Goal: Check status: Check status

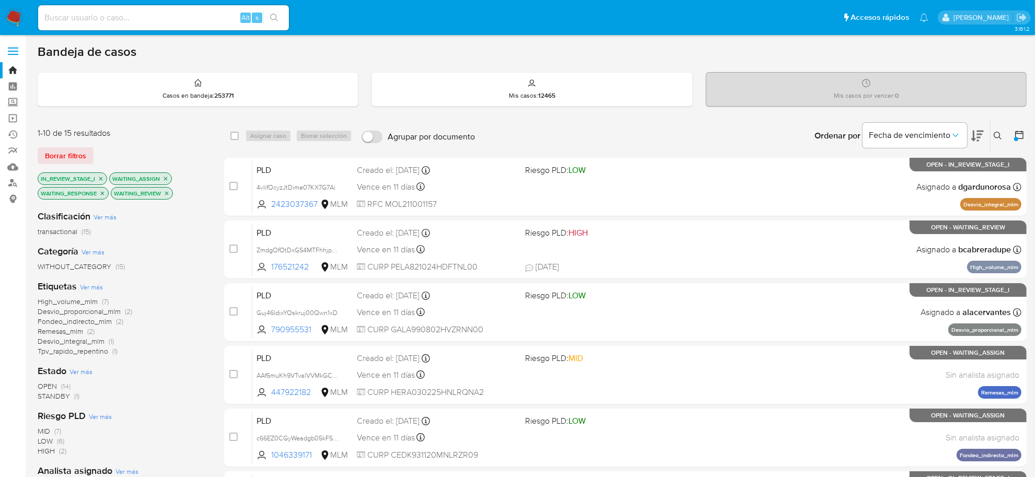
scroll to position [131, 0]
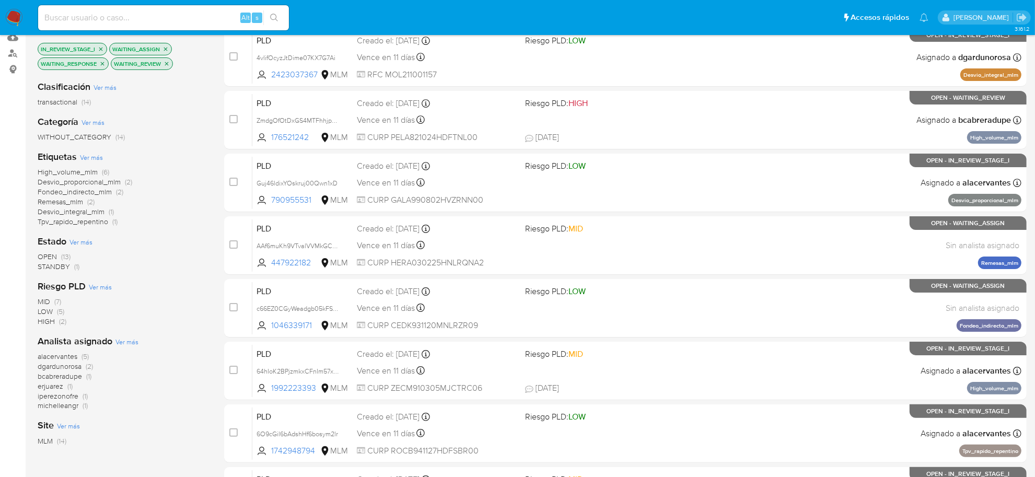
scroll to position [131, 0]
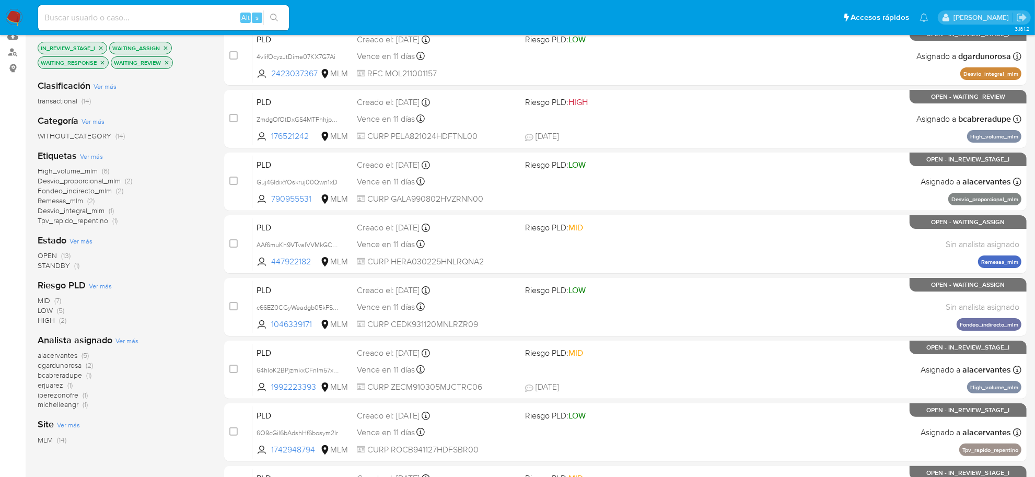
click at [115, 24] on input at bounding box center [163, 18] width 251 height 14
paste input "TNGAlnZNYxHeZg8ic541QErR"
type input "TNGAlnZNYxHeZg8ic541QErR"
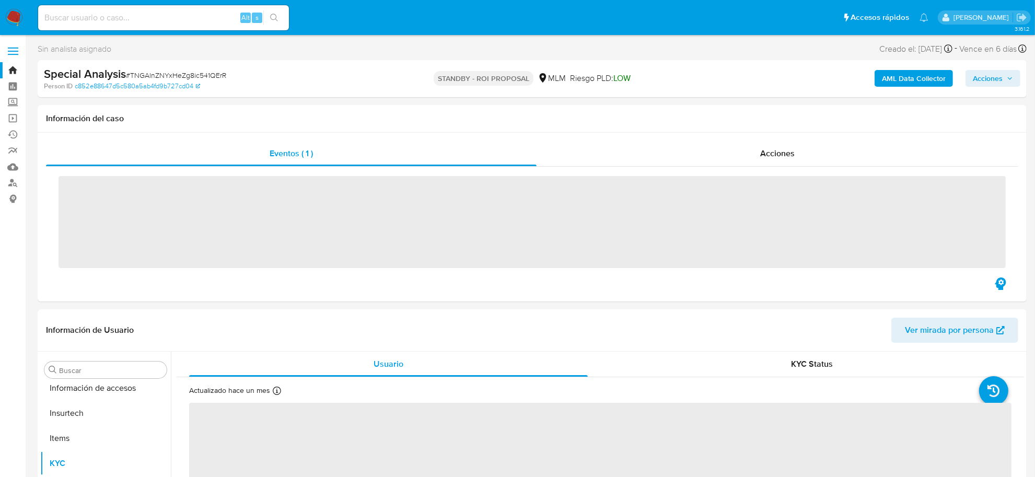
scroll to position [491, 0]
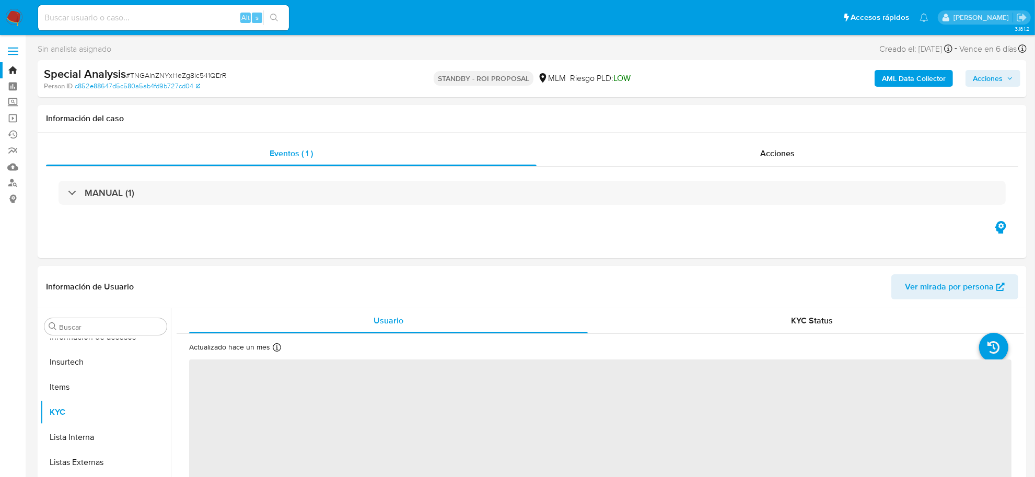
select select "10"
